Goal: Obtain resource: Obtain resource

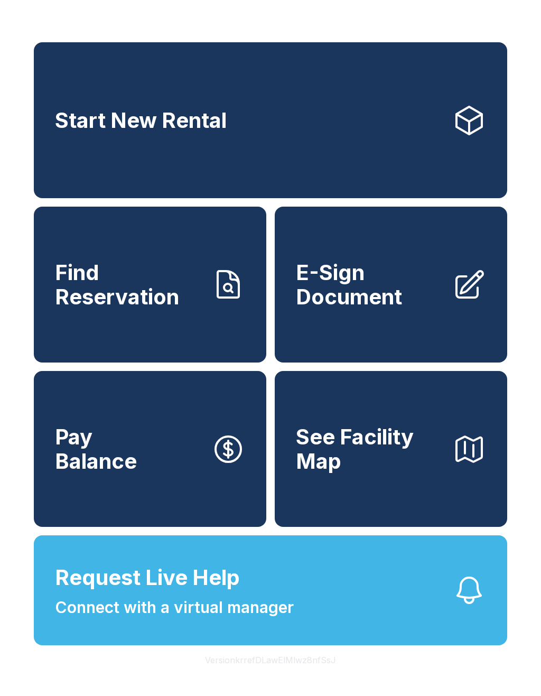
click at [400, 305] on span "E-Sign Document" at bounding box center [370, 284] width 148 height 48
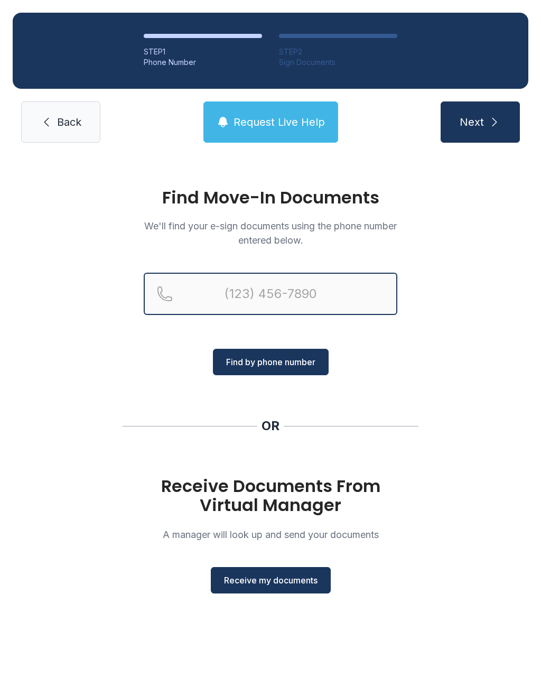
click at [320, 282] on input "Reservation phone number" at bounding box center [271, 294] width 254 height 42
type input "("
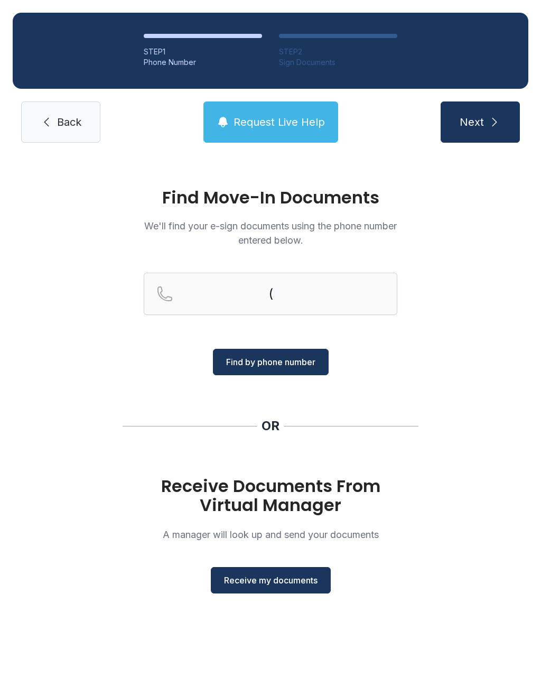
click at [466, 345] on div "Find Move-In Documents We'll find your e-sign documents using the phone number …" at bounding box center [270, 395] width 541 height 480
click at [273, 585] on span "Receive my documents" at bounding box center [270, 580] width 93 height 13
